Goal: Obtain resource: Download file/media

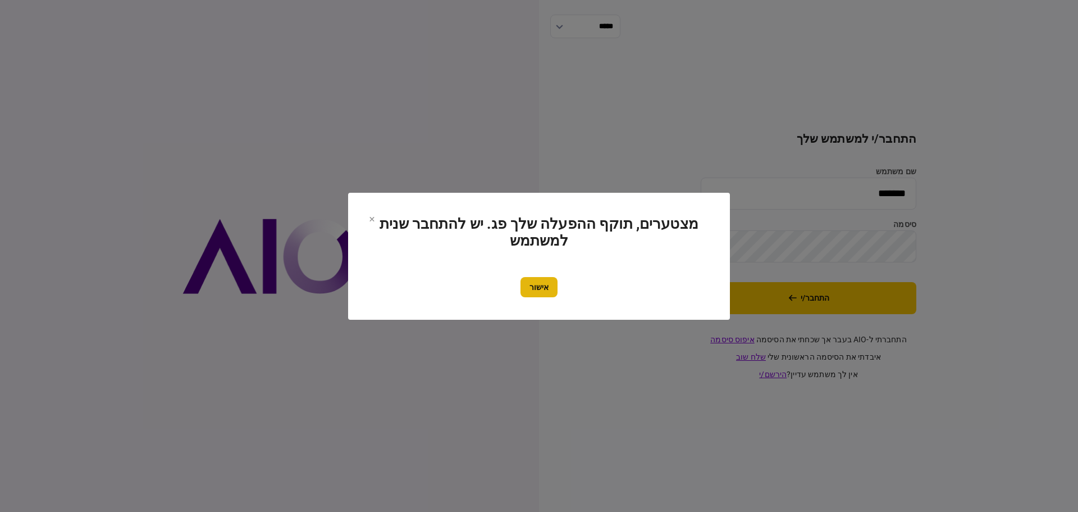
click at [534, 289] on button "אישור" at bounding box center [539, 287] width 37 height 20
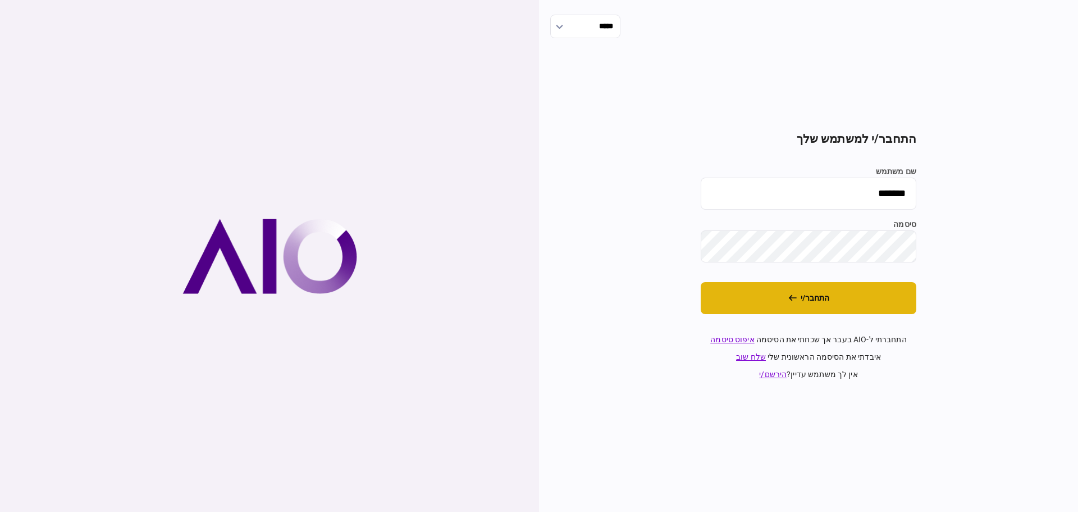
click at [804, 297] on button "התחבר/י" at bounding box center [809, 298] width 216 height 32
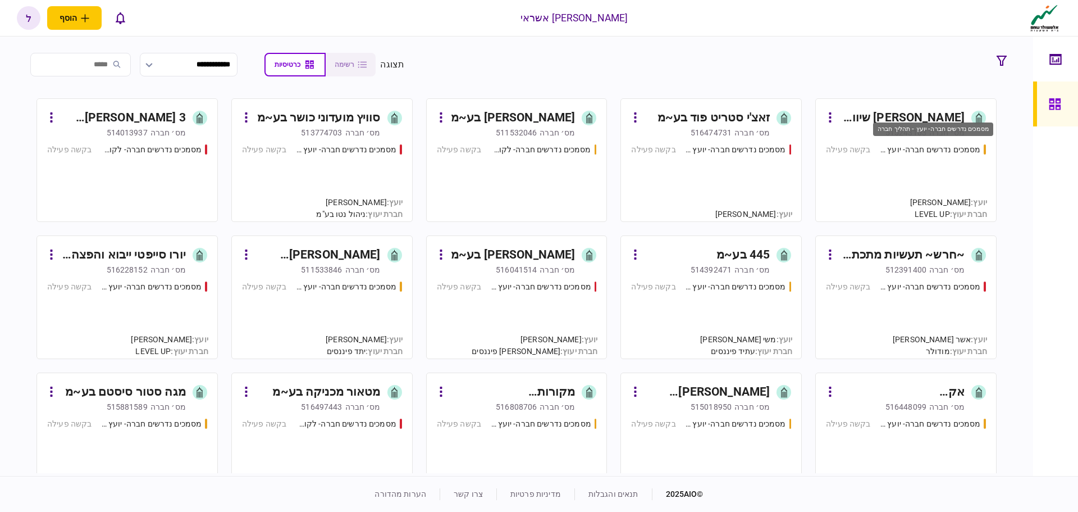
click at [922, 148] on div "מסמכים נדרשים חברה- יועץ - תהליך חברה" at bounding box center [930, 150] width 101 height 12
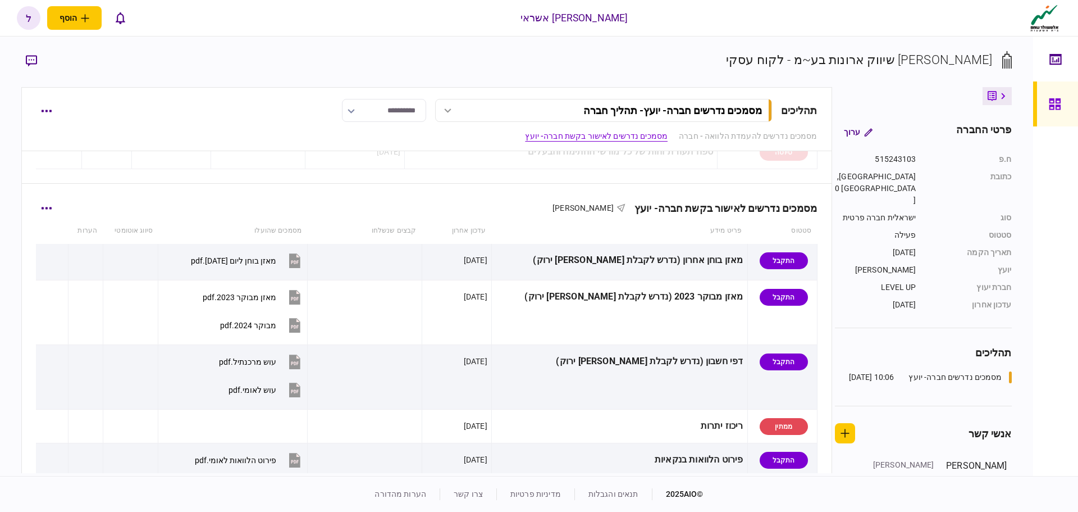
scroll to position [225, 0]
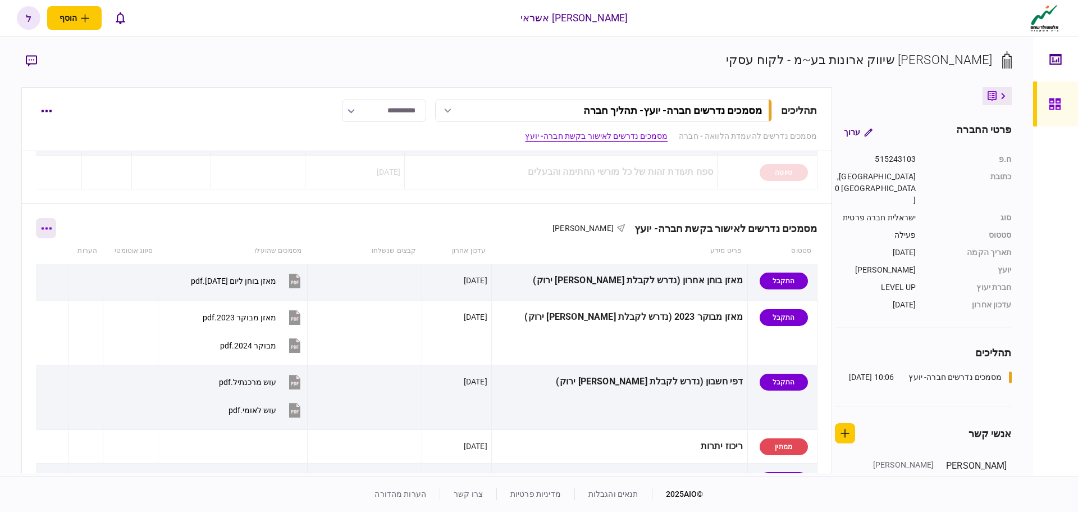
click at [52, 230] on button "button" at bounding box center [46, 228] width 20 height 20
click at [84, 298] on span "הורד מסמכים" at bounding box center [63, 299] width 52 height 13
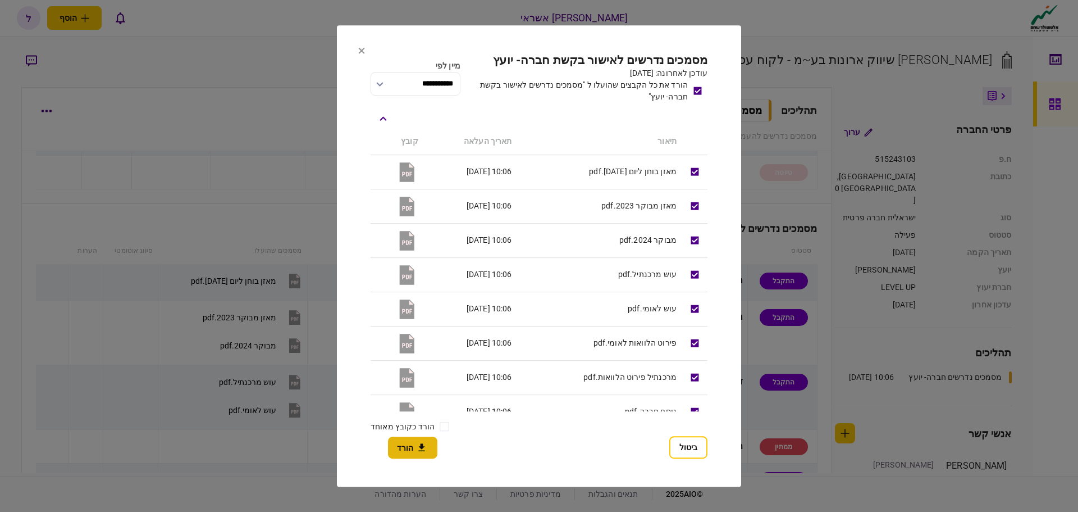
click at [410, 450] on button "הורד" at bounding box center [412, 447] width 49 height 22
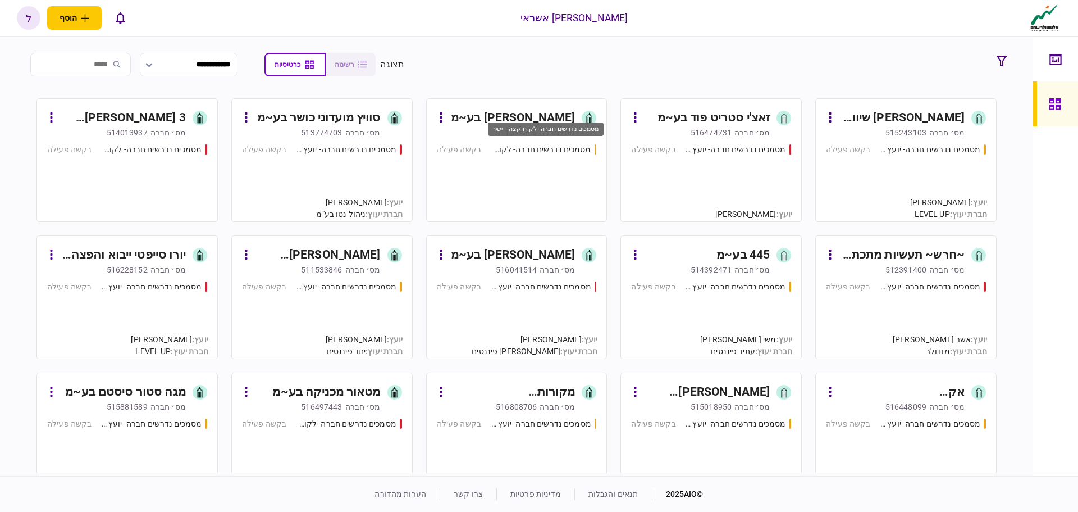
click at [548, 148] on div "מסמכים נדרשים חברה- לקוח קצה - ישיר" at bounding box center [540, 150] width 101 height 12
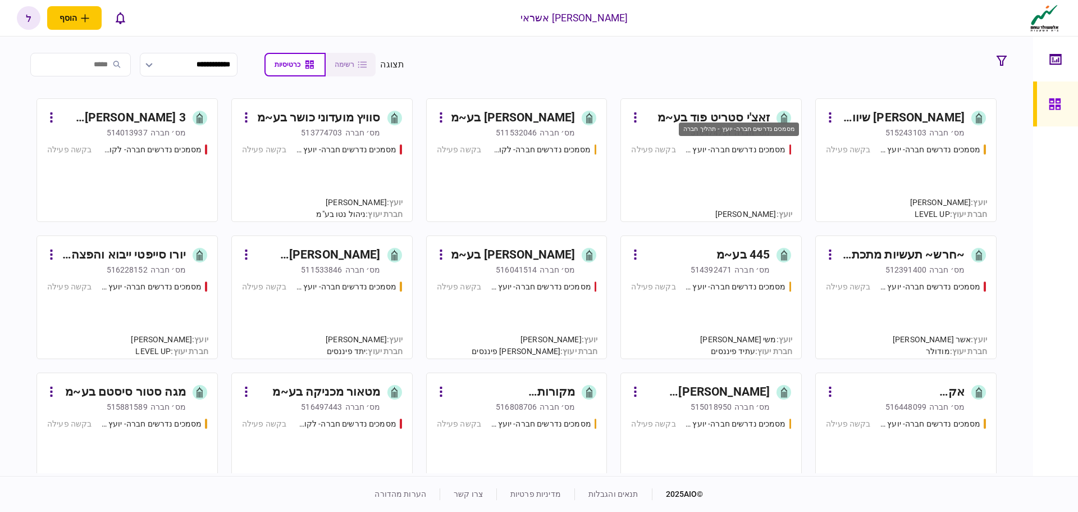
click at [740, 147] on div "מסמכים נדרשים חברה- יועץ - תהליך חברה" at bounding box center [735, 150] width 101 height 12
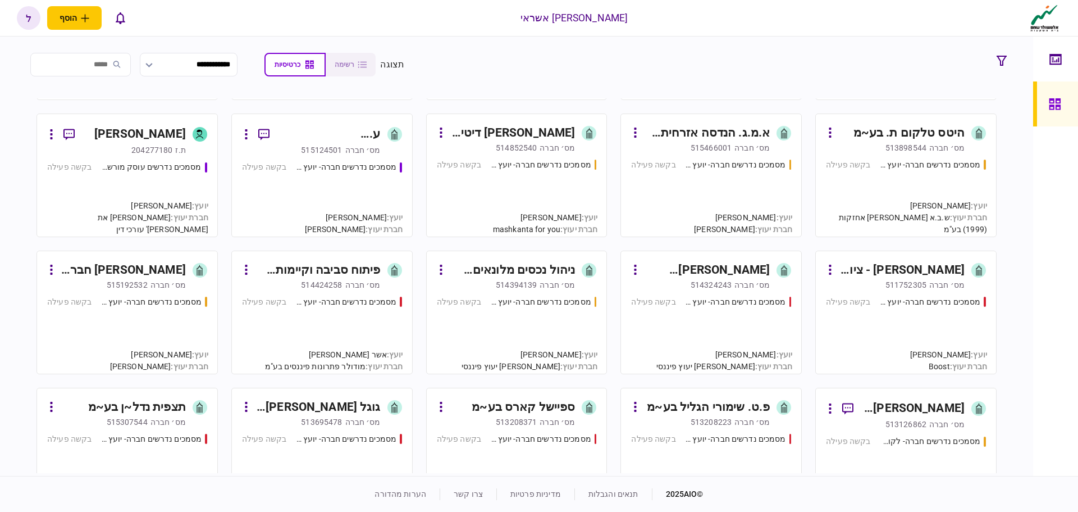
scroll to position [955, 0]
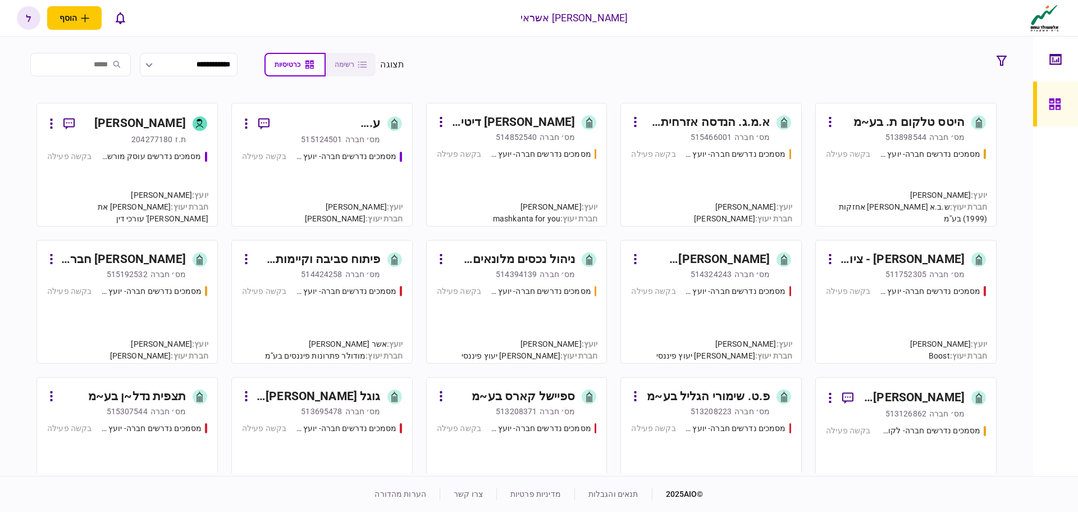
click at [112, 66] on input "search" at bounding box center [80, 65] width 101 height 24
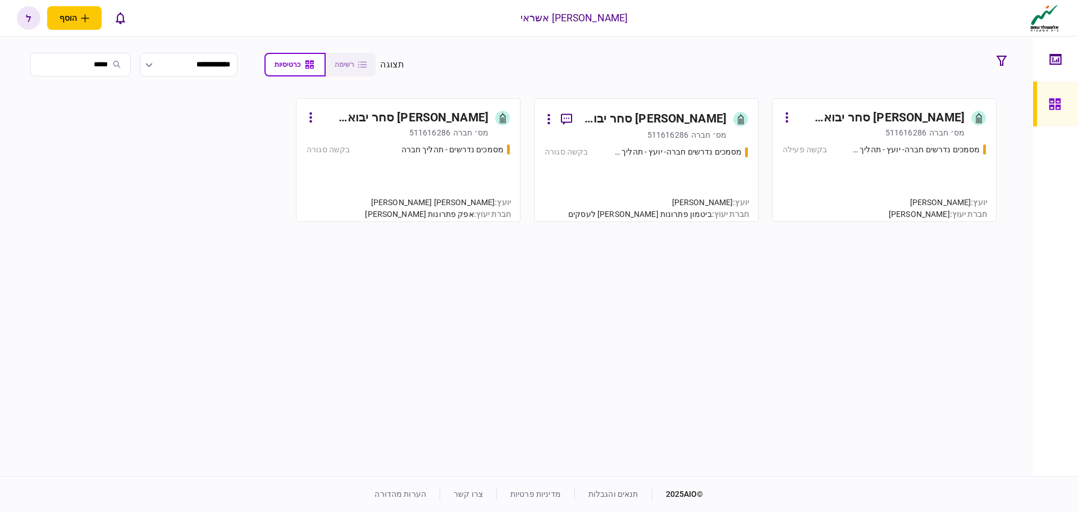
scroll to position [0, 0]
click at [108, 66] on input "*****" at bounding box center [80, 65] width 101 height 24
type input "*****"
click at [910, 148] on div "מסמכים נדרשים חברה- יועץ - תהליך חברה" at bounding box center [915, 150] width 131 height 12
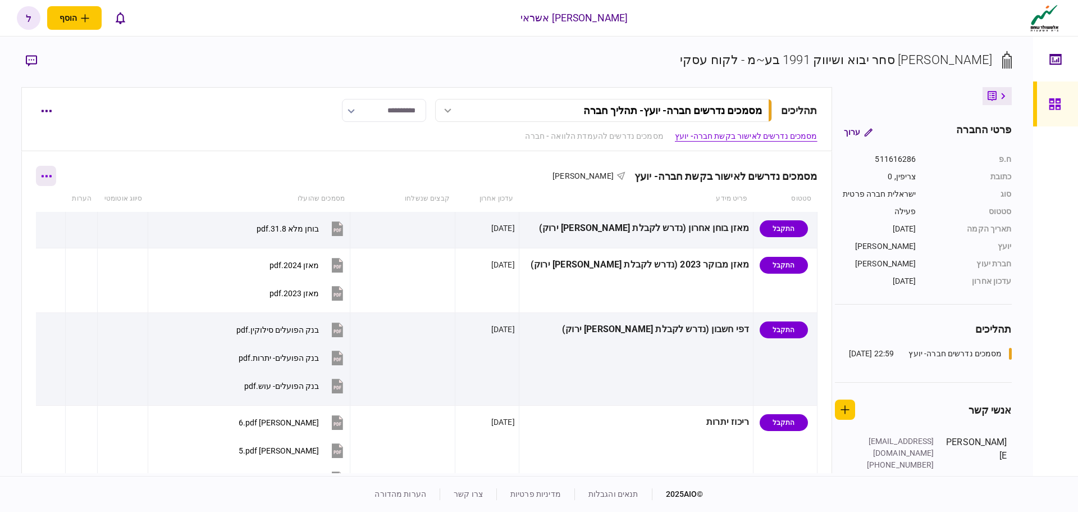
click at [51, 177] on icon "button" at bounding box center [46, 176] width 11 height 3
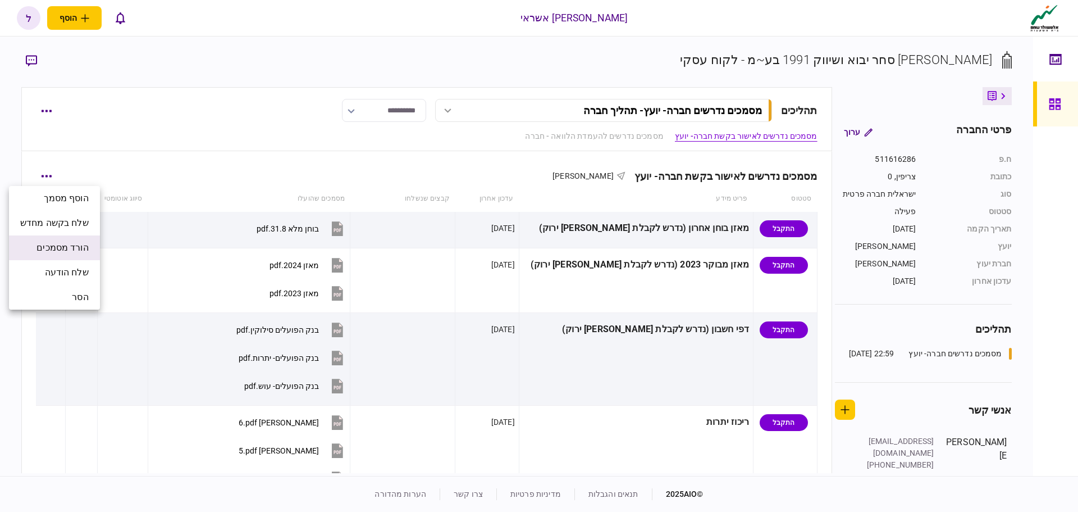
click at [63, 247] on span "הורד מסמכים" at bounding box center [63, 247] width 52 height 13
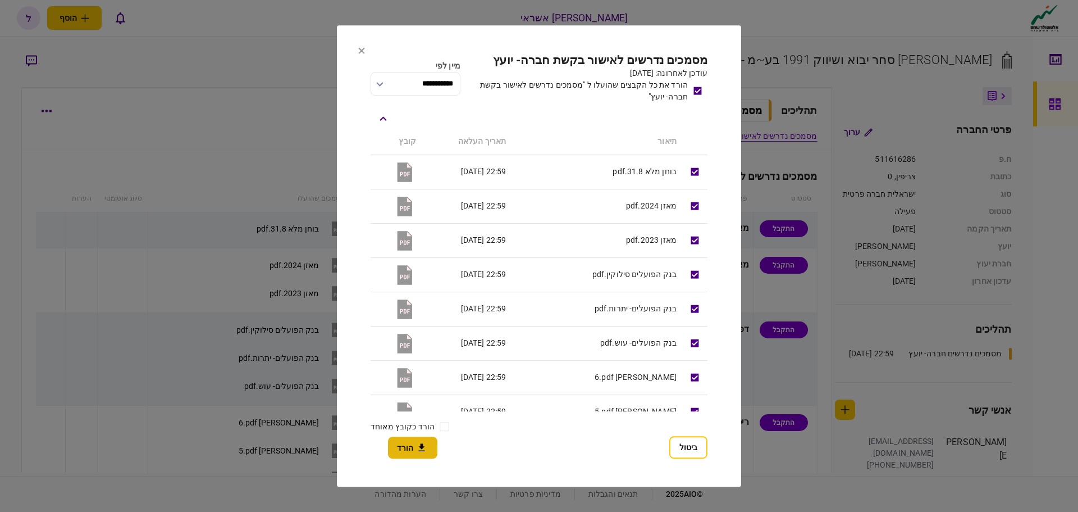
click at [408, 445] on button "הורד" at bounding box center [412, 447] width 49 height 22
